Goal: Book appointment/travel/reservation

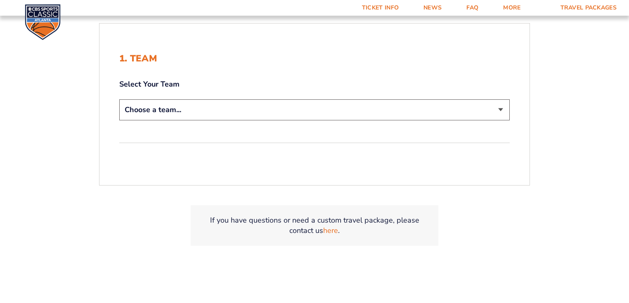
scroll to position [198, 0]
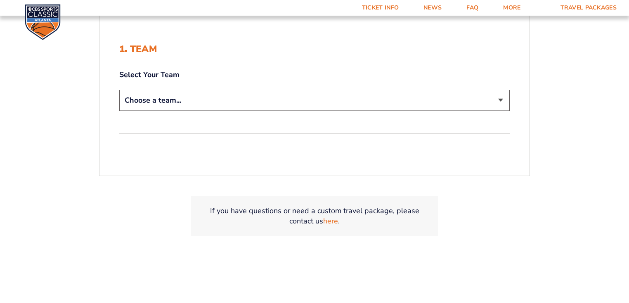
click at [363, 111] on select "Choose a team... [US_STATE] Wildcats [US_STATE] State Buckeyes [US_STATE] Tar H…" at bounding box center [314, 100] width 391 height 21
select select "12956"
click at [119, 111] on select "Choose a team... [US_STATE] Wildcats [US_STATE] State Buckeyes [US_STATE] Tar H…" at bounding box center [314, 100] width 391 height 21
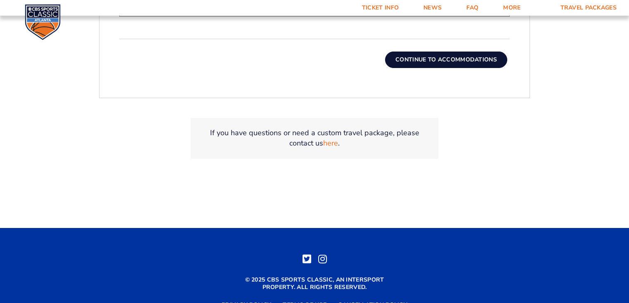
click at [456, 68] on button "Continue To Accommodations" at bounding box center [446, 60] width 122 height 17
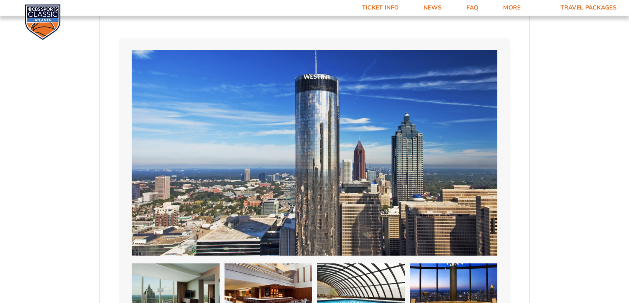
scroll to position [556, 0]
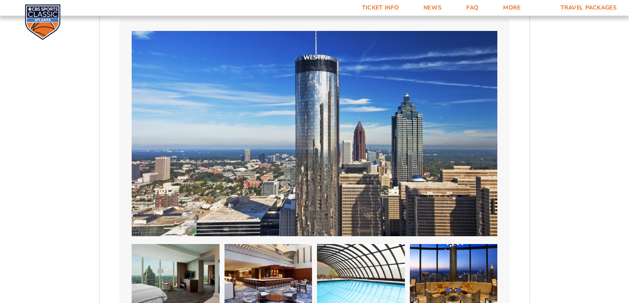
select select "2 Adults"
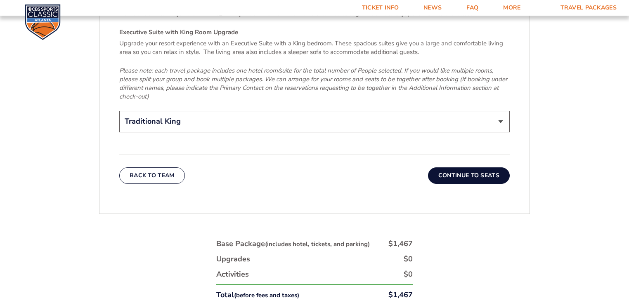
scroll to position [1349, 0]
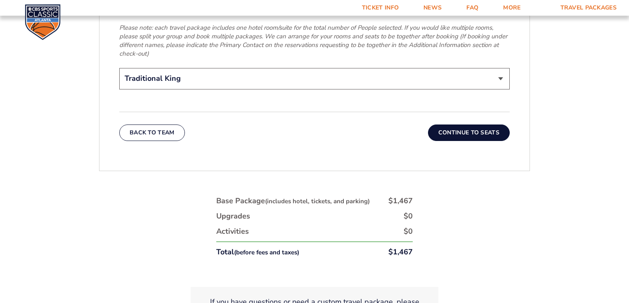
scroll to position [1415, 0]
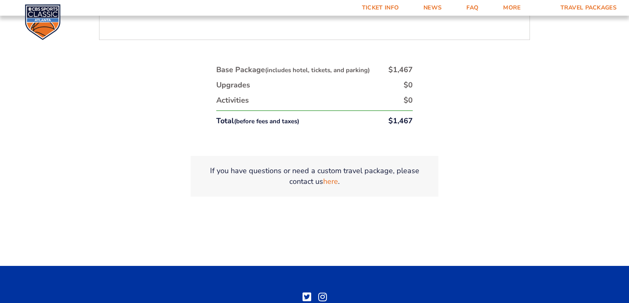
scroll to position [1514, 0]
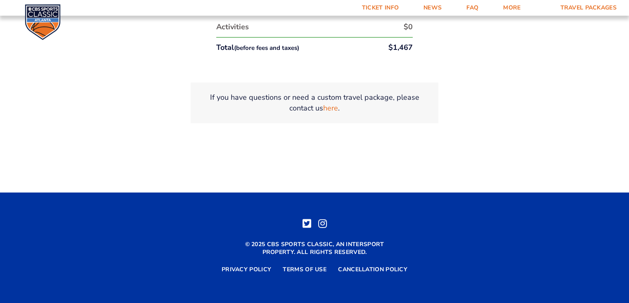
scroll to position [1679, 0]
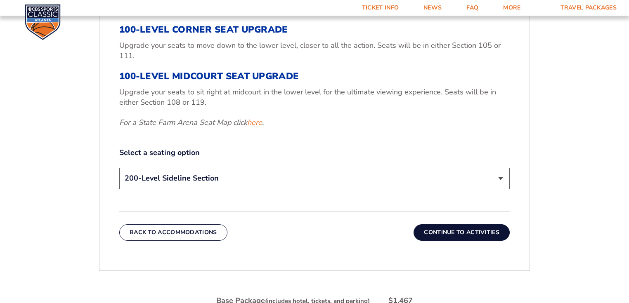
scroll to position [358, 0]
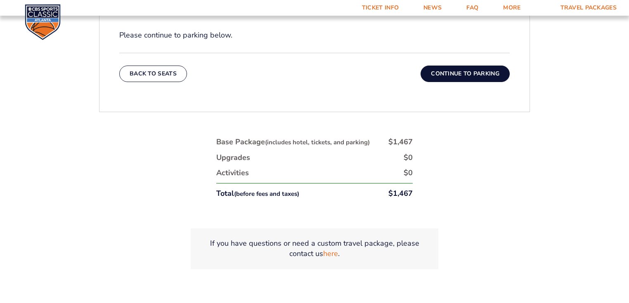
scroll to position [424, 0]
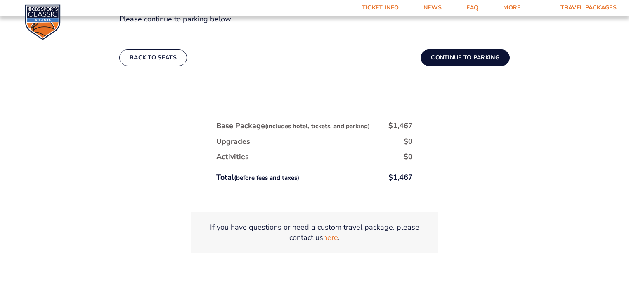
click at [487, 66] on button "Continue To Parking" at bounding box center [465, 58] width 89 height 17
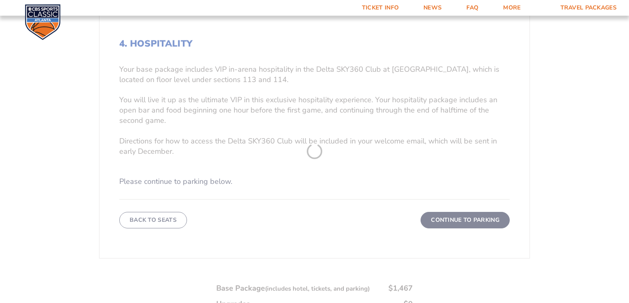
scroll to position [193, 0]
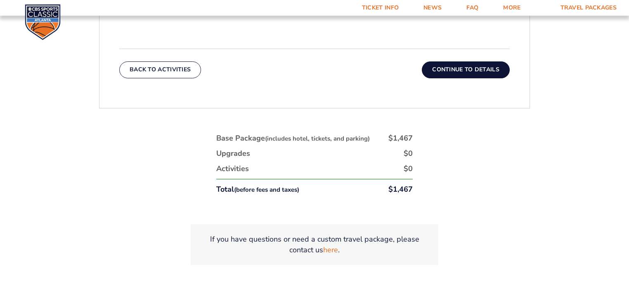
click at [503, 78] on button "Continue To Details" at bounding box center [466, 70] width 88 height 17
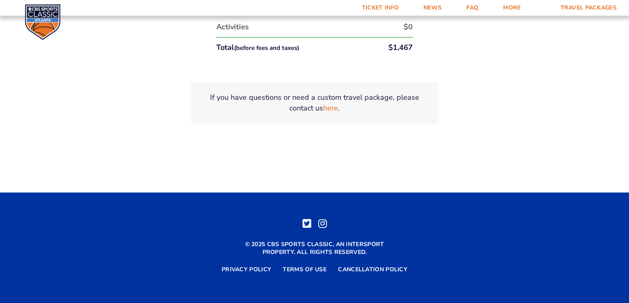
scroll to position [721, 0]
